Goal: Use online tool/utility: Utilize a website feature to perform a specific function

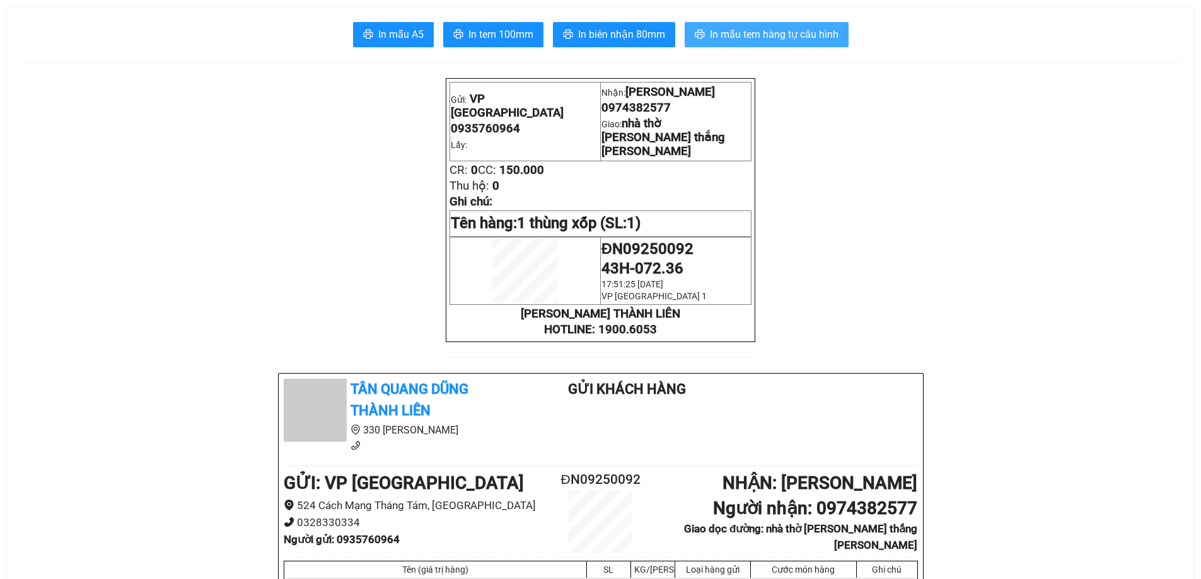
click at [747, 29] on span "In mẫu tem hàng tự cấu hình" at bounding box center [774, 34] width 129 height 16
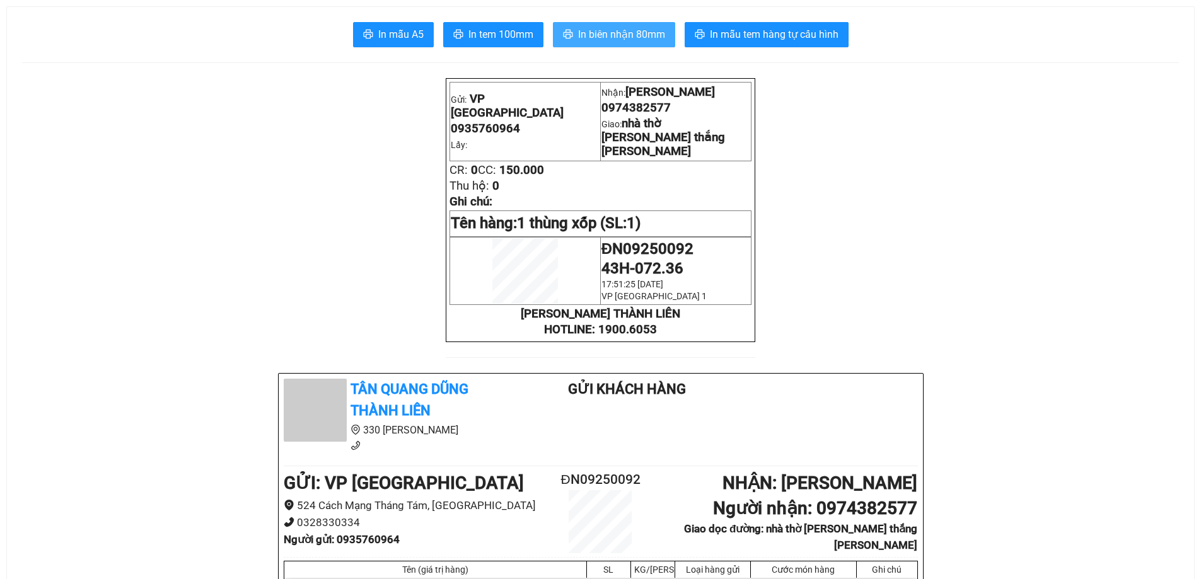
click at [611, 40] on span "In biên nhận 80mm" at bounding box center [621, 34] width 87 height 16
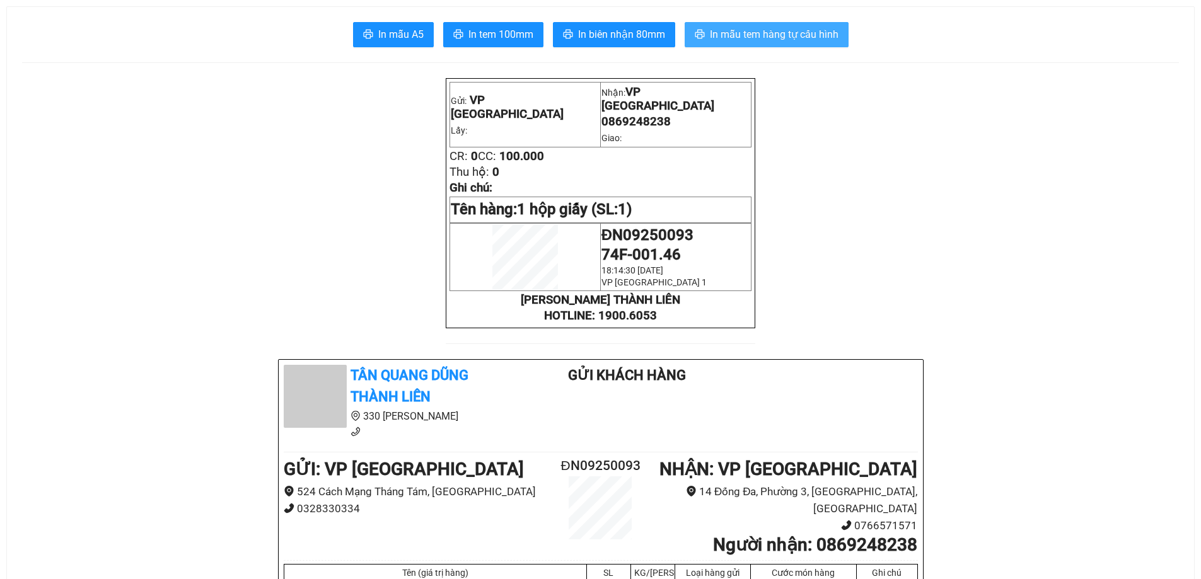
click at [707, 32] on button "In mẫu tem hàng tự cấu hình" at bounding box center [767, 34] width 164 height 25
